Goal: Find specific page/section: Find specific page/section

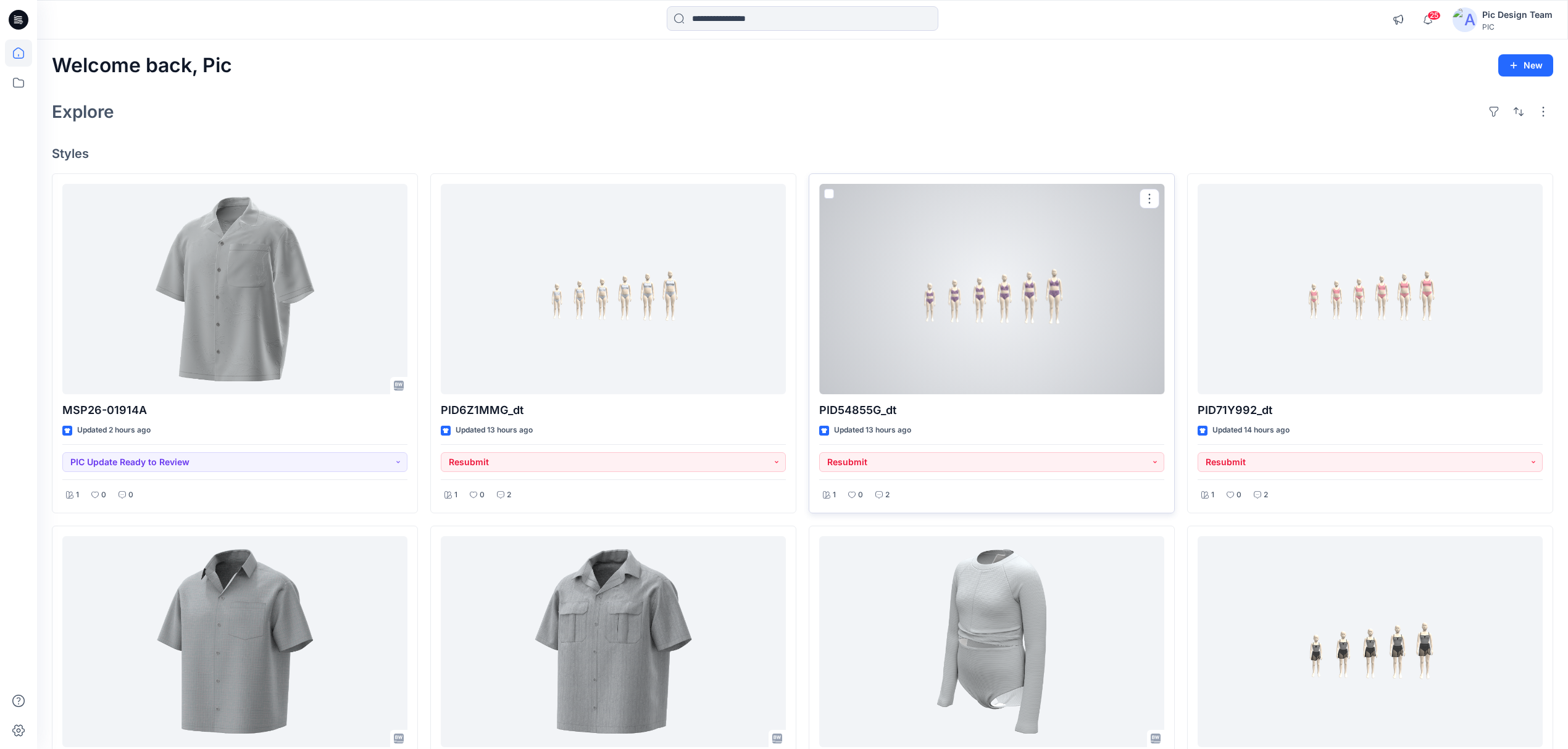
click at [1018, 324] on div at bounding box center [991, 290] width 345 height 211
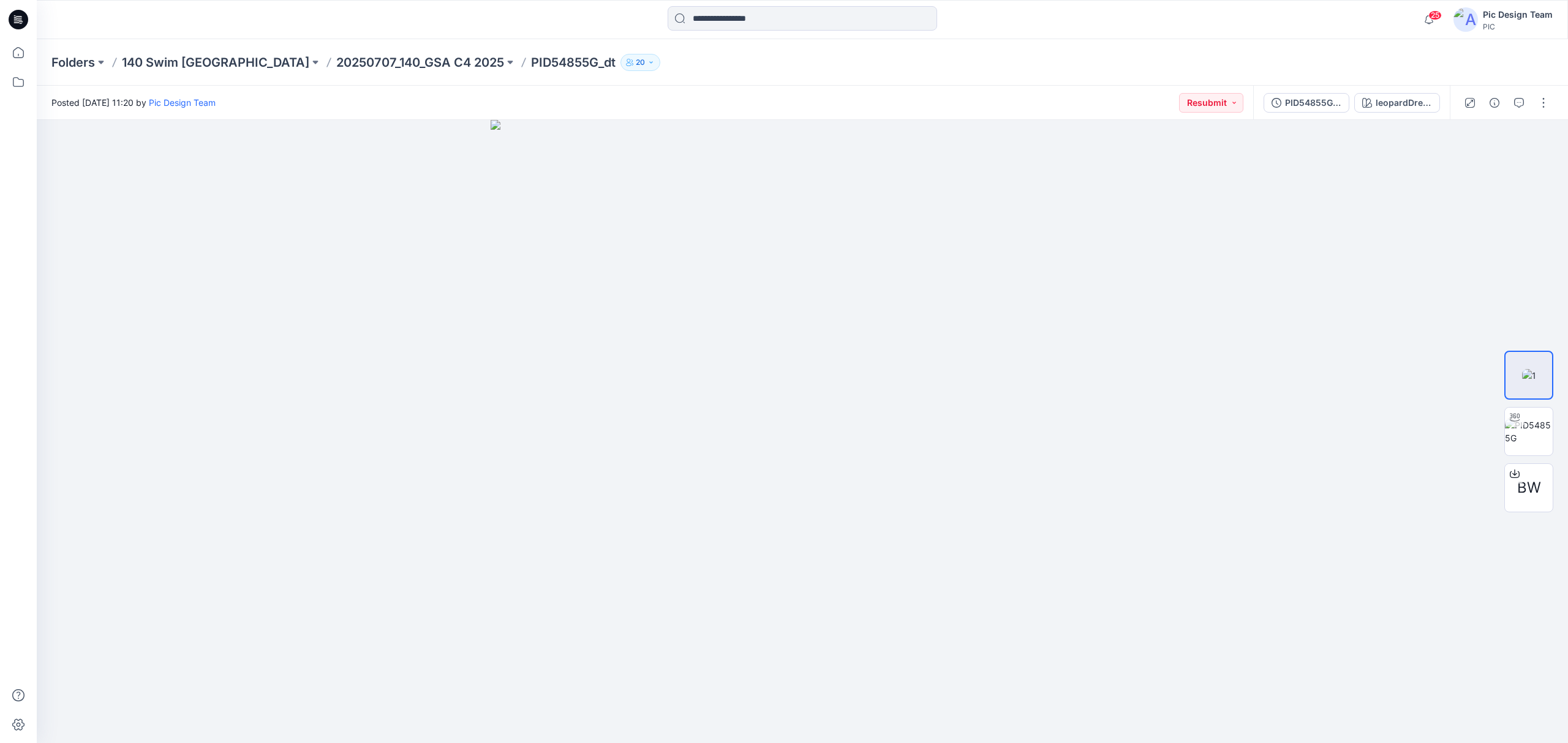
click at [275, 71] on div "Folders 140 Swim USA 20250707_140_GSA C4 2025 PID54855G_dt 20" at bounding box center [802, 62] width 1531 height 46
click at [336, 60] on p "20250707_140_GSA C4 2025" at bounding box center [420, 62] width 168 height 17
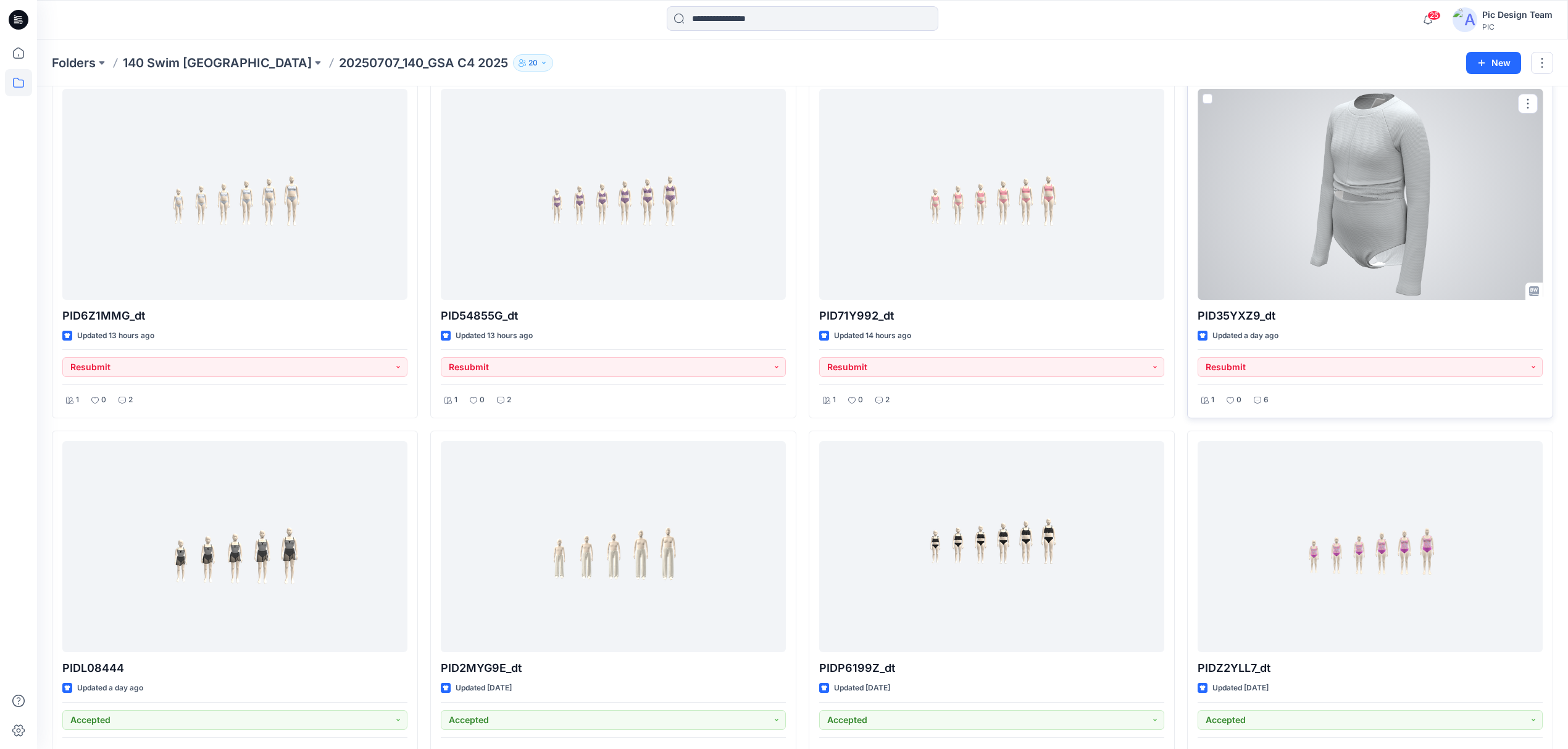
scroll to position [247, 0]
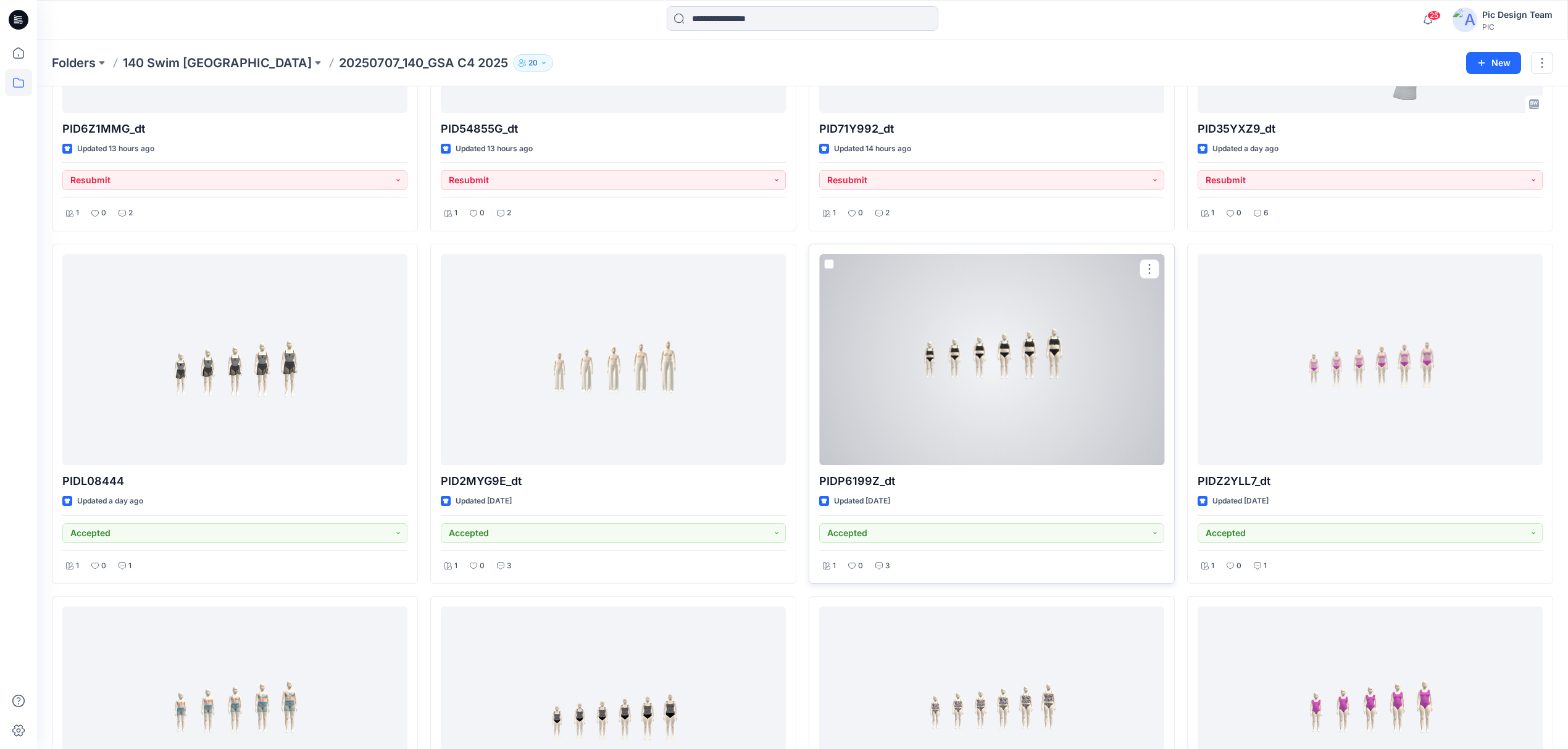
click at [953, 393] on div at bounding box center [991, 360] width 345 height 211
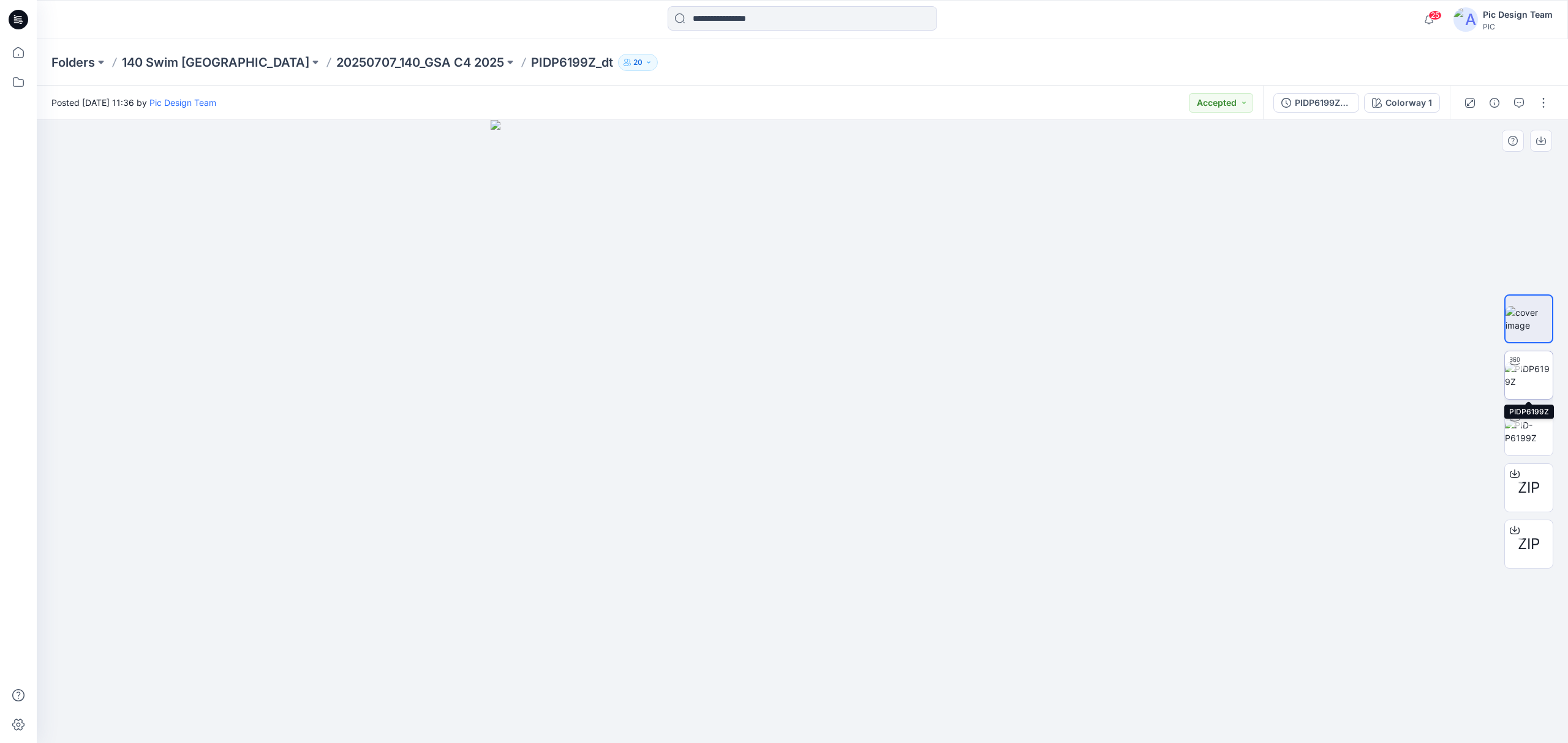
click at [1526, 378] on img at bounding box center [1528, 375] width 48 height 26
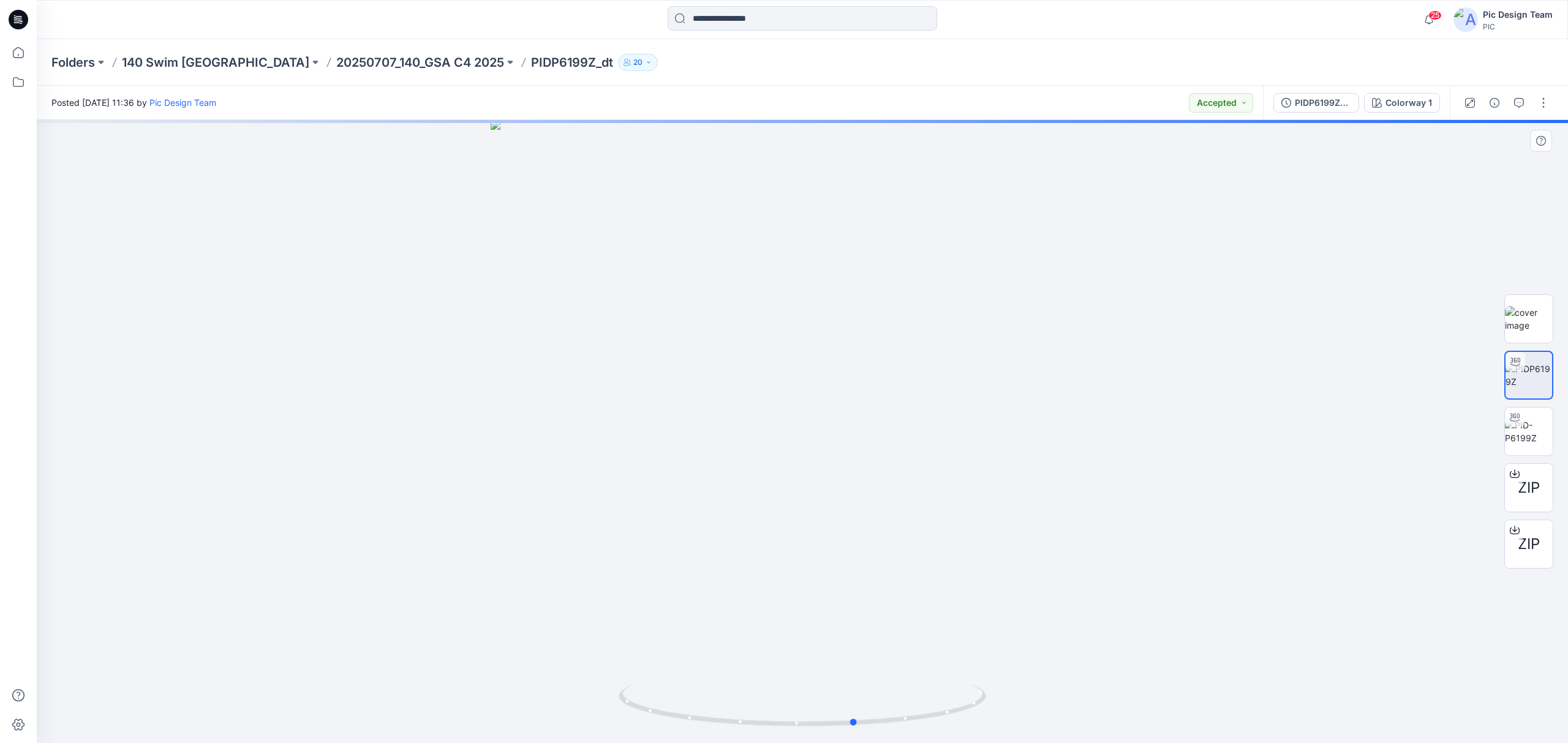
drag, startPoint x: 846, startPoint y: 722, endPoint x: 1267, endPoint y: 709, distance: 421.2
click at [1267, 709] on div at bounding box center [802, 431] width 1531 height 623
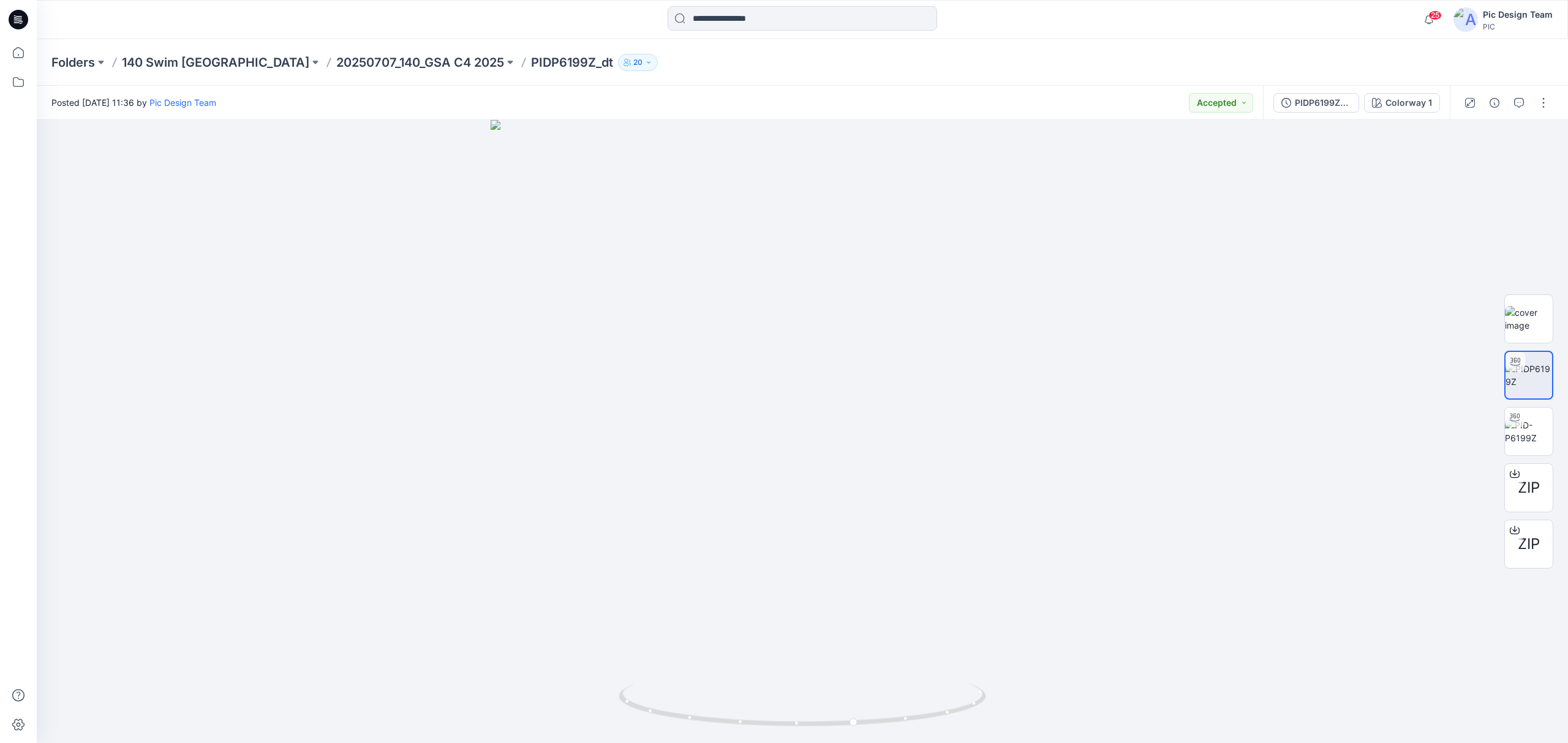
click at [316, 52] on div "Folders 140 Swim USA 20250707_140_GSA C4 2025 PIDP6199Z_dt 20" at bounding box center [802, 62] width 1531 height 46
click at [336, 57] on p "20250707_140_GSA C4 2025" at bounding box center [420, 62] width 168 height 17
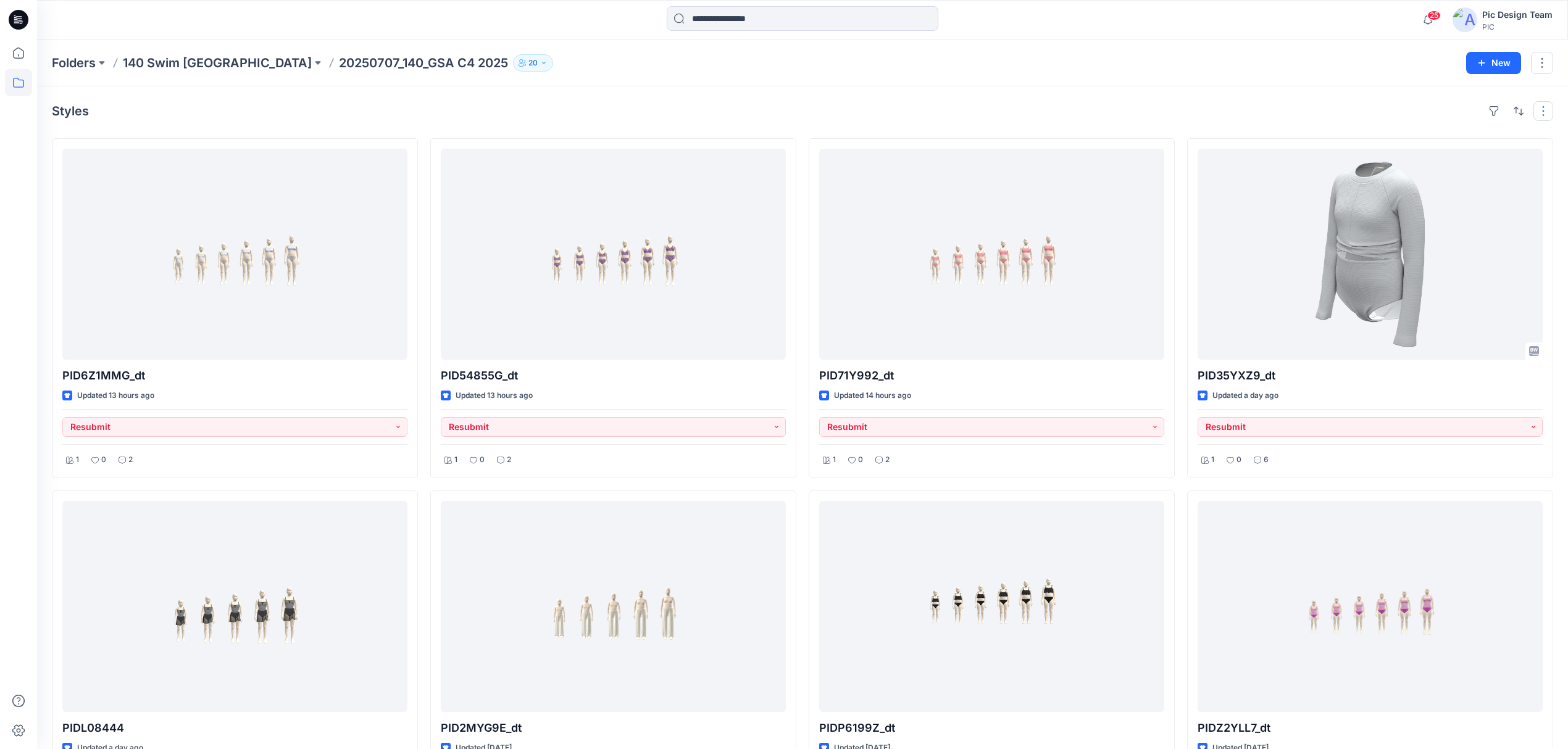
click at [1546, 114] on button "button" at bounding box center [1543, 111] width 20 height 20
